Goal: Check status: Check status

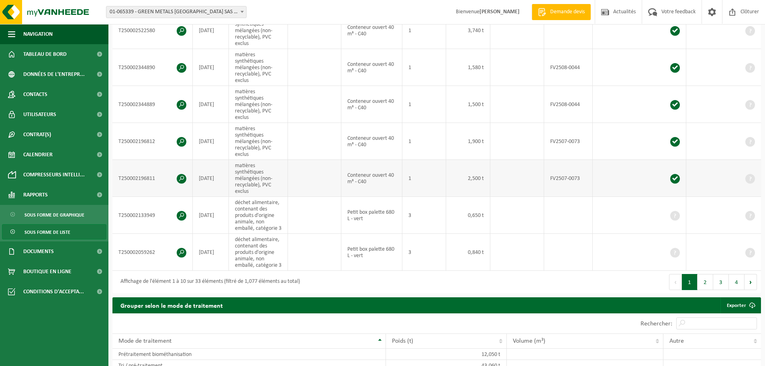
scroll to position [321, 0]
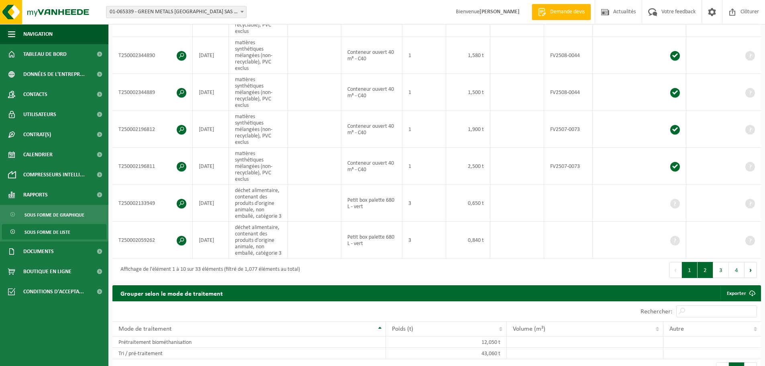
click at [709, 265] on button "2" at bounding box center [705, 270] width 16 height 16
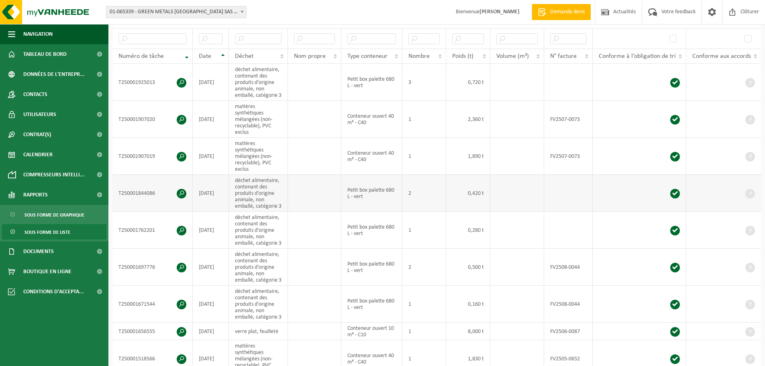
scroll to position [161, 0]
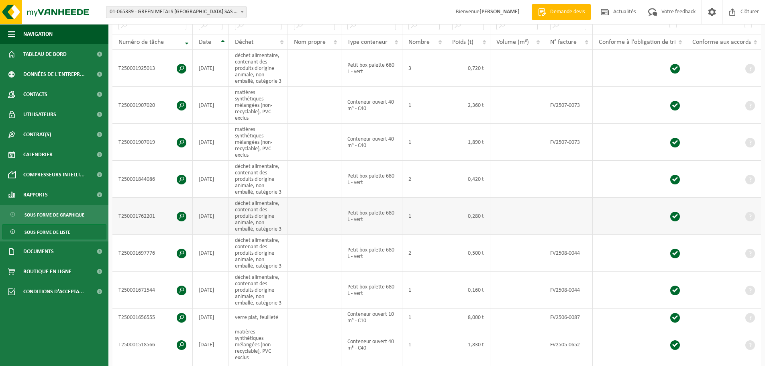
click at [179, 214] on span at bounding box center [182, 217] width 10 height 10
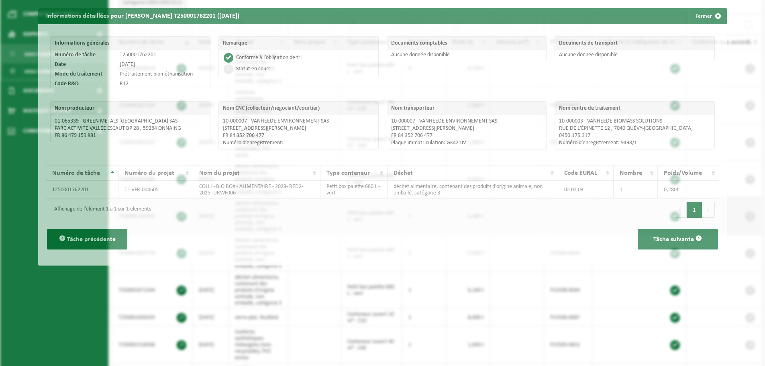
scroll to position [145, 0]
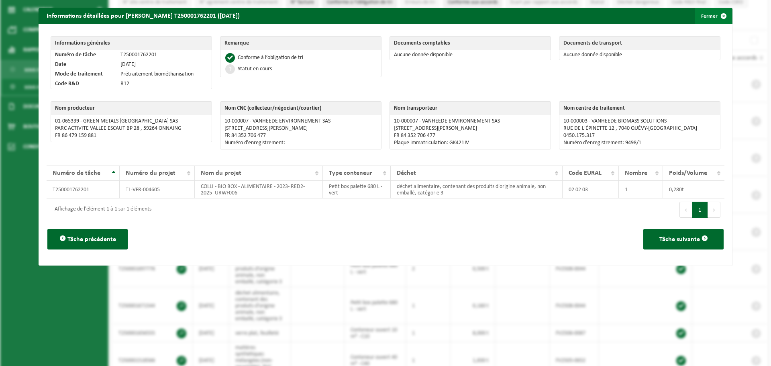
click at [716, 18] on span "button" at bounding box center [723, 16] width 16 height 16
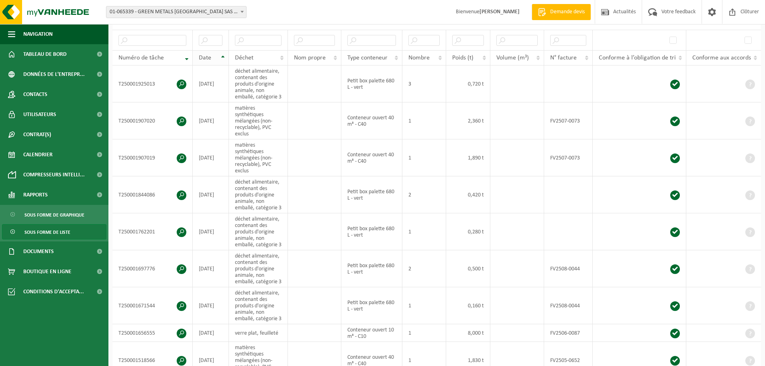
click at [222, 55] on th "Date" at bounding box center [211, 57] width 36 height 15
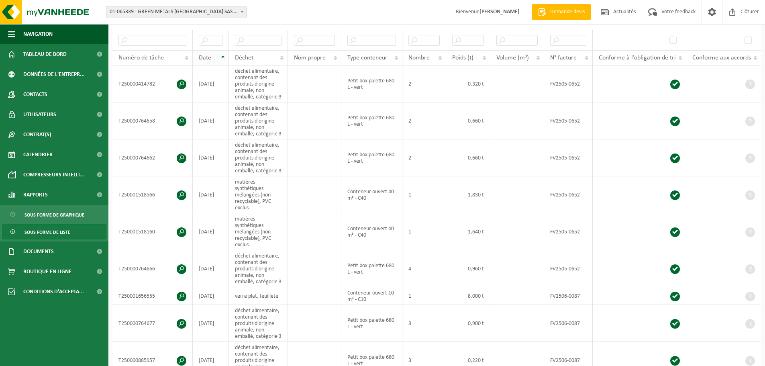
click at [222, 55] on th "Date" at bounding box center [211, 57] width 36 height 15
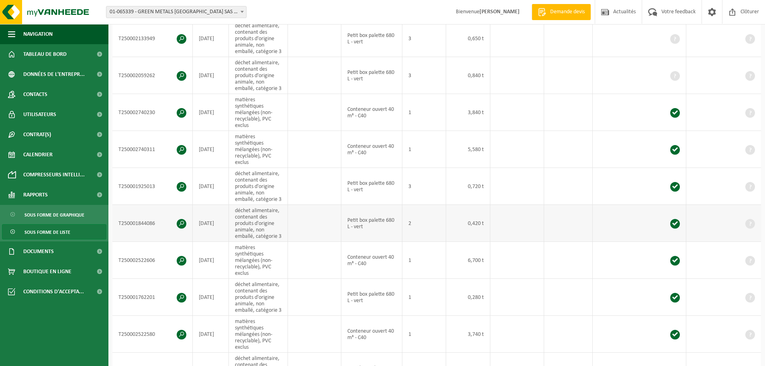
scroll to position [306, 0]
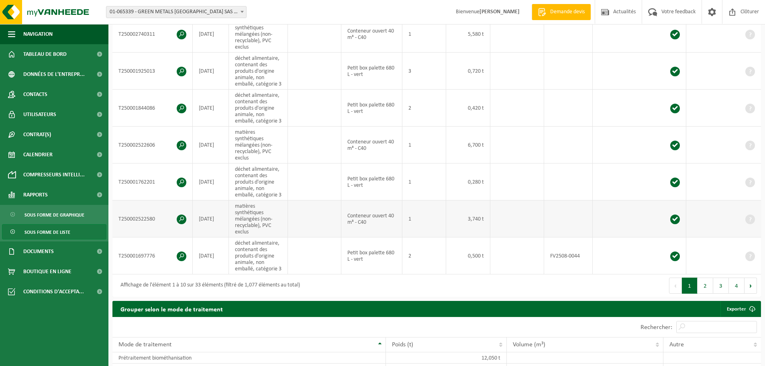
click at [182, 216] on span at bounding box center [182, 219] width 10 height 10
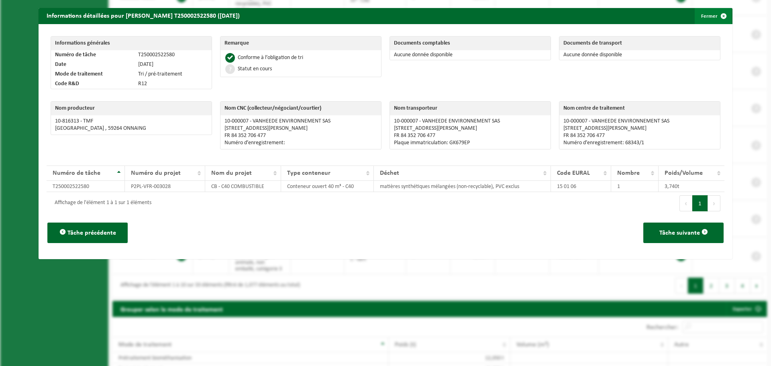
click at [718, 16] on span "button" at bounding box center [723, 16] width 16 height 16
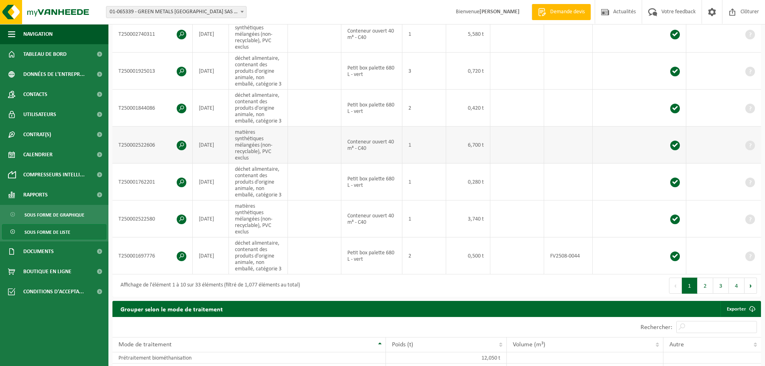
click at [183, 144] on span at bounding box center [182, 146] width 10 height 10
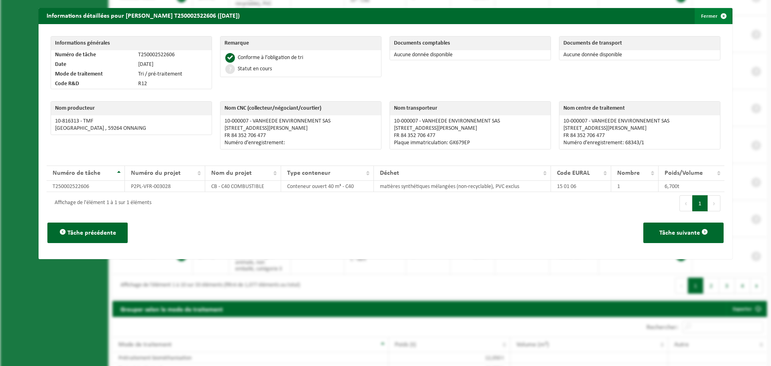
click at [718, 14] on span "button" at bounding box center [723, 16] width 16 height 16
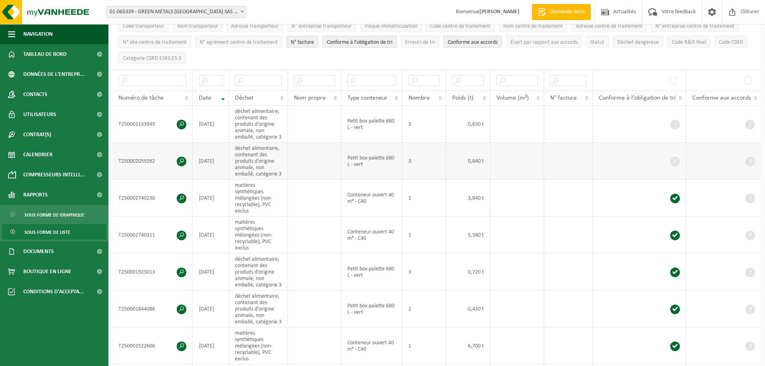
scroll to position [145, 0]
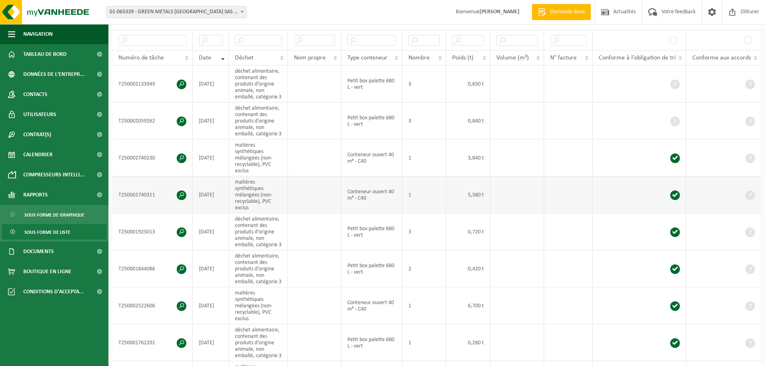
click at [181, 194] on span at bounding box center [182, 195] width 10 height 10
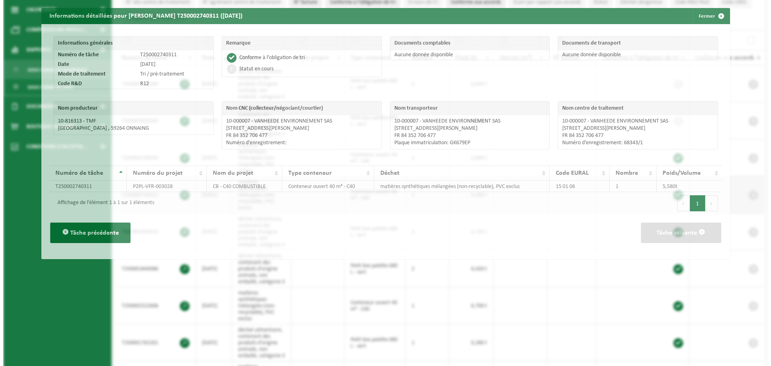
scroll to position [129, 0]
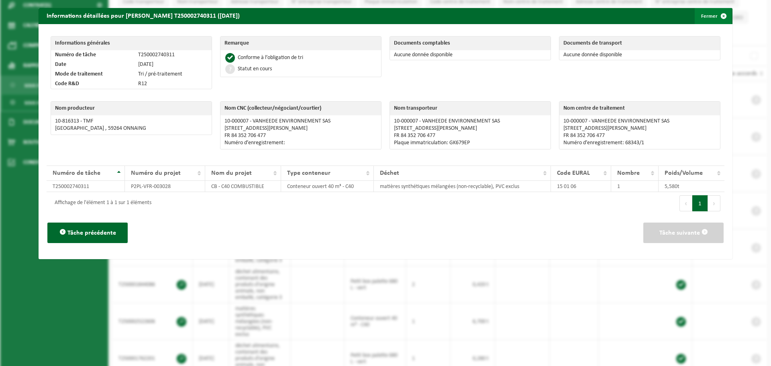
click at [709, 16] on button "Fermer" at bounding box center [713, 16] width 37 height 16
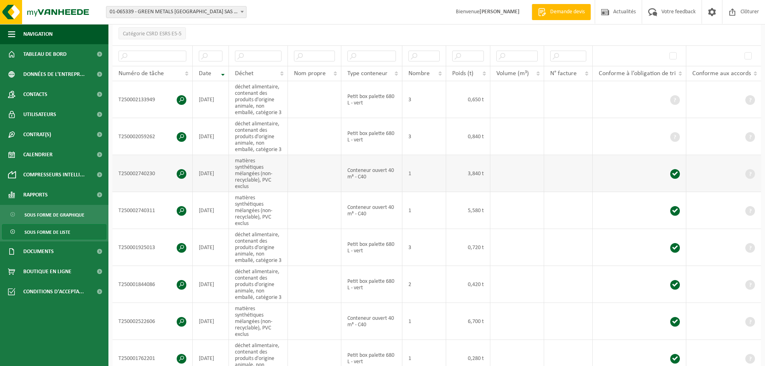
click at [181, 169] on span at bounding box center [182, 174] width 10 height 10
